Goal: Task Accomplishment & Management: Use online tool/utility

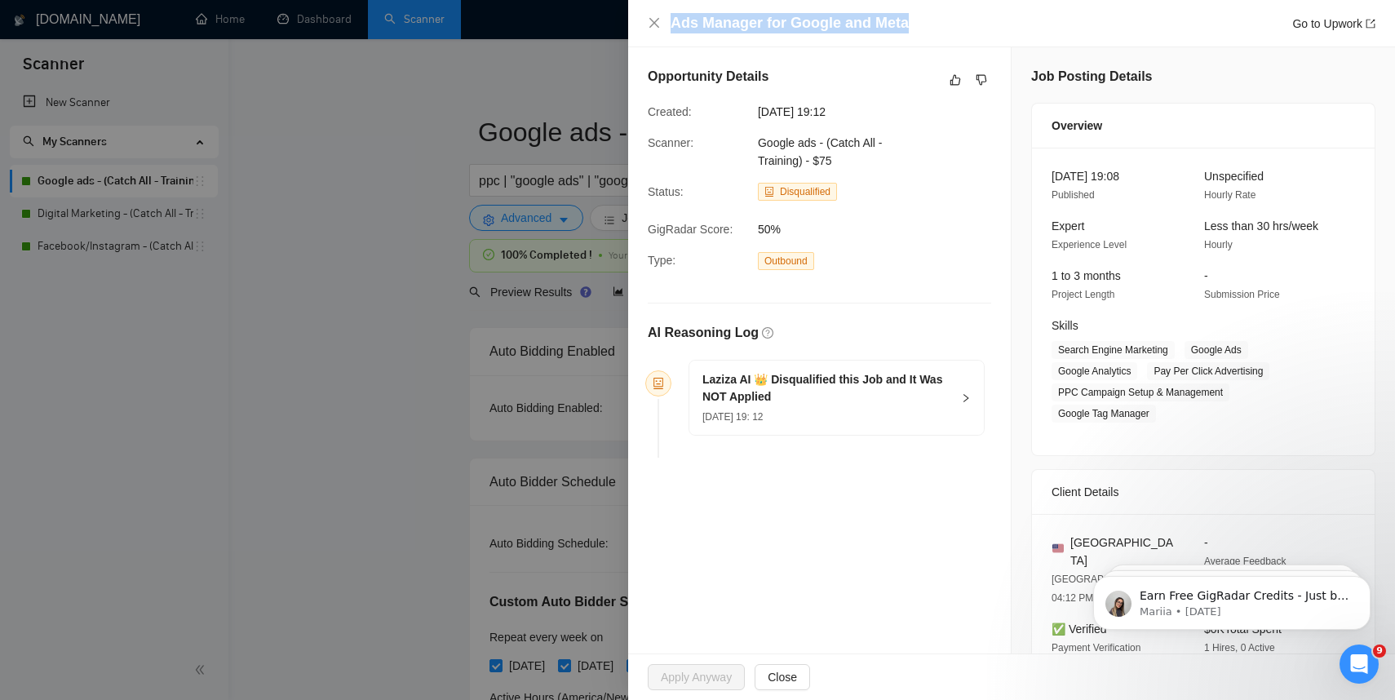
drag, startPoint x: 908, startPoint y: 24, endPoint x: 674, endPoint y: 28, distance: 234.2
click at [674, 28] on div "Ads Manager for Google and Meta Go to Upwork" at bounding box center [1023, 23] width 705 height 20
copy h4 "Ads Manager for Google and Meta"
click at [1324, 24] on link "Go to Upwork" at bounding box center [1333, 23] width 83 height 13
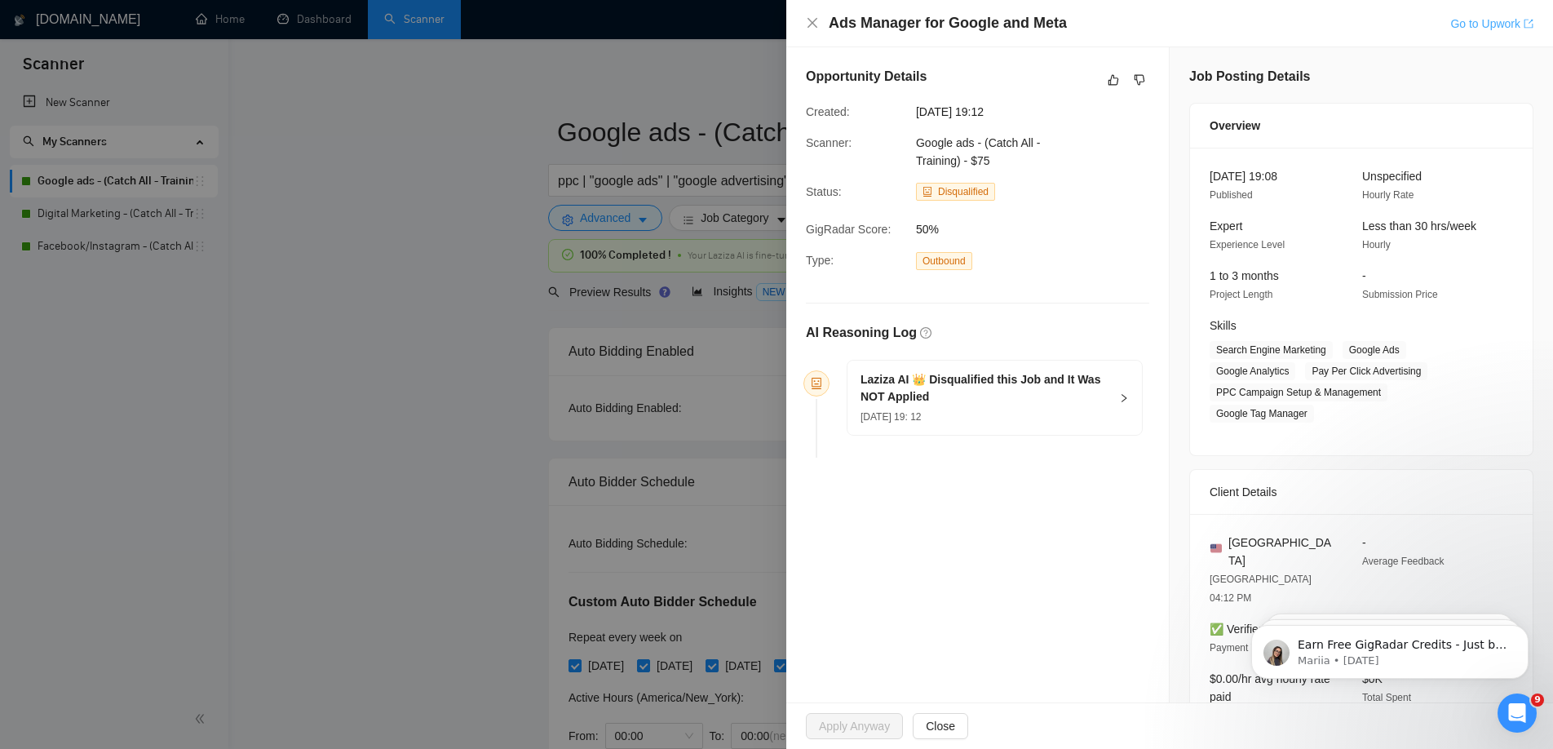
click at [1473, 23] on link "Go to Upwork" at bounding box center [1492, 23] width 83 height 13
